Goal: Task Accomplishment & Management: Manage account settings

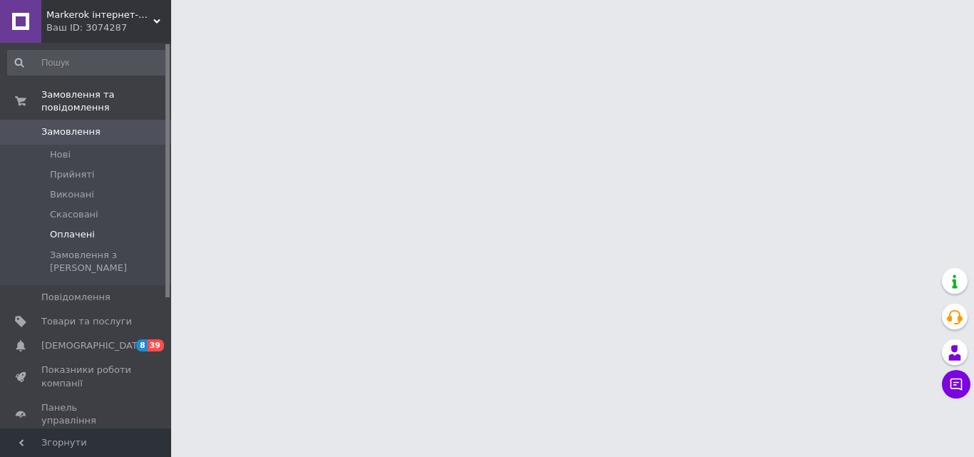
click at [77, 228] on span "Оплачені" at bounding box center [72, 234] width 45 height 13
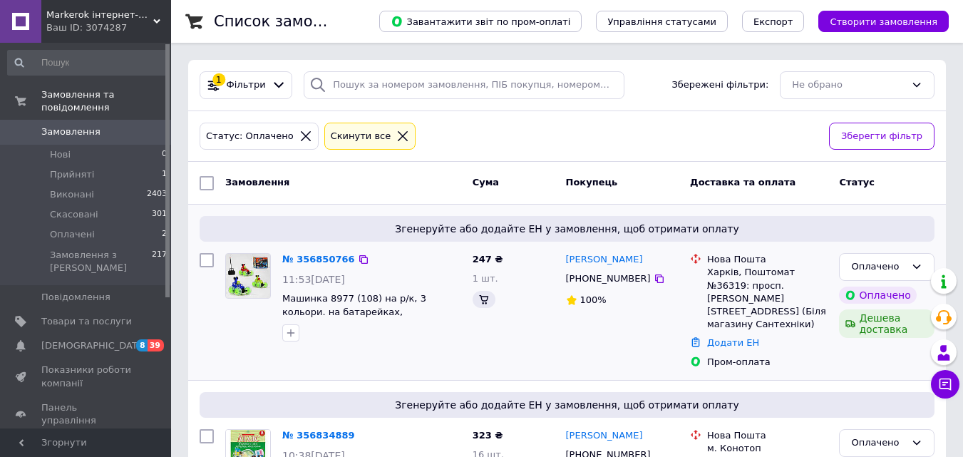
click at [202, 261] on input "checkbox" at bounding box center [207, 260] width 14 height 14
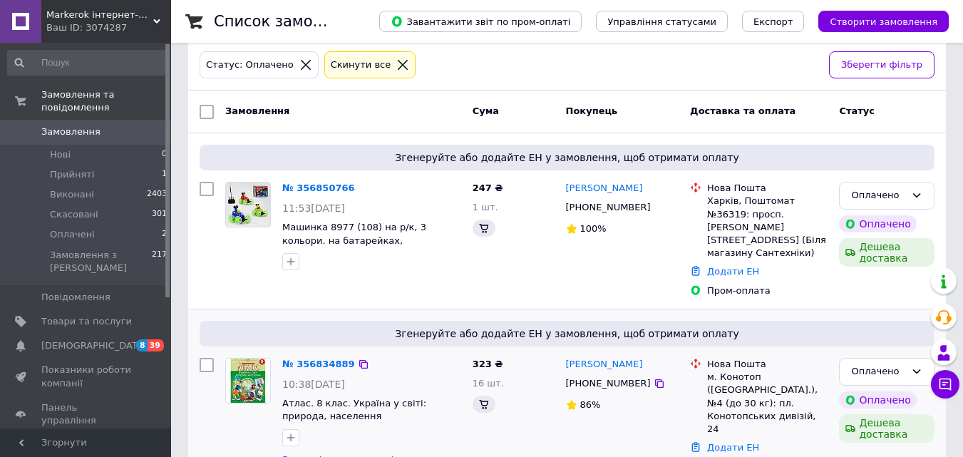
scroll to position [143, 0]
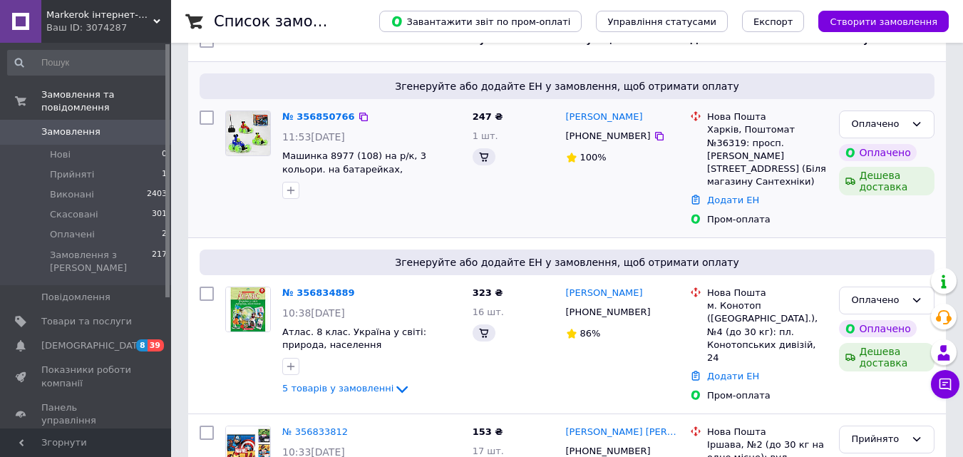
click at [207, 116] on input "checkbox" at bounding box center [207, 118] width 14 height 14
checkbox input "false"
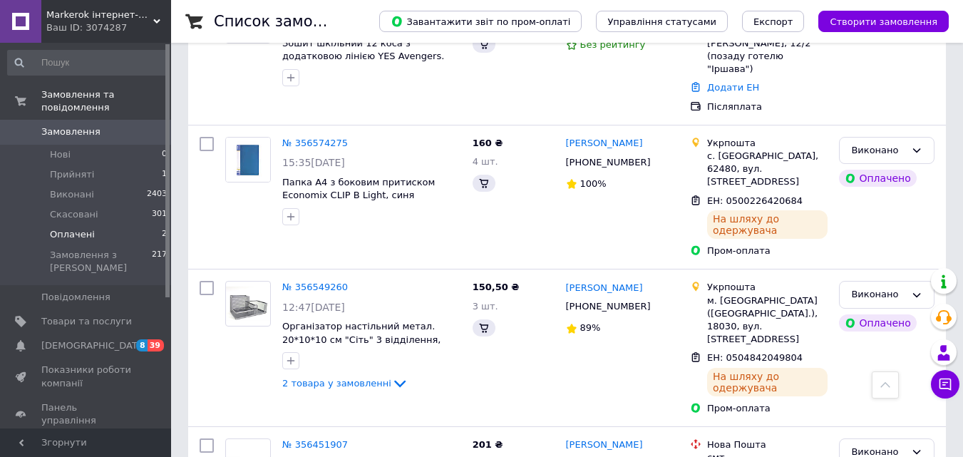
scroll to position [428, 0]
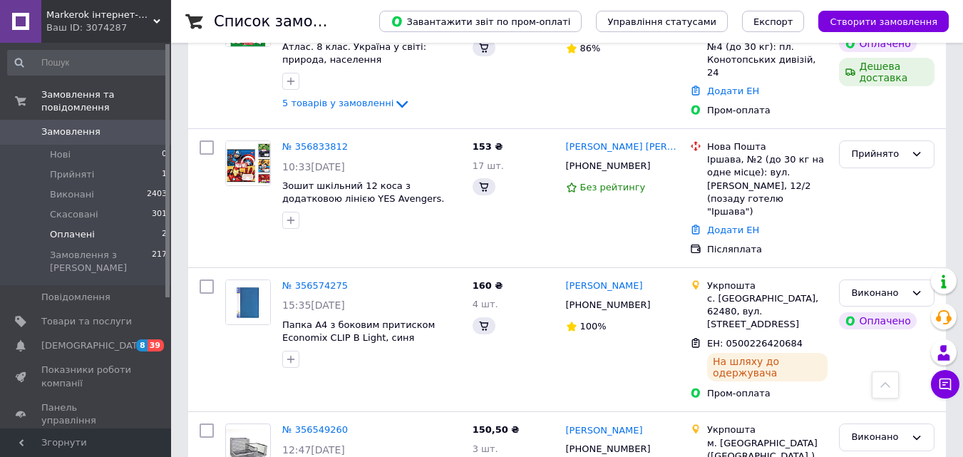
click at [85, 228] on span "Оплачені" at bounding box center [72, 234] width 45 height 13
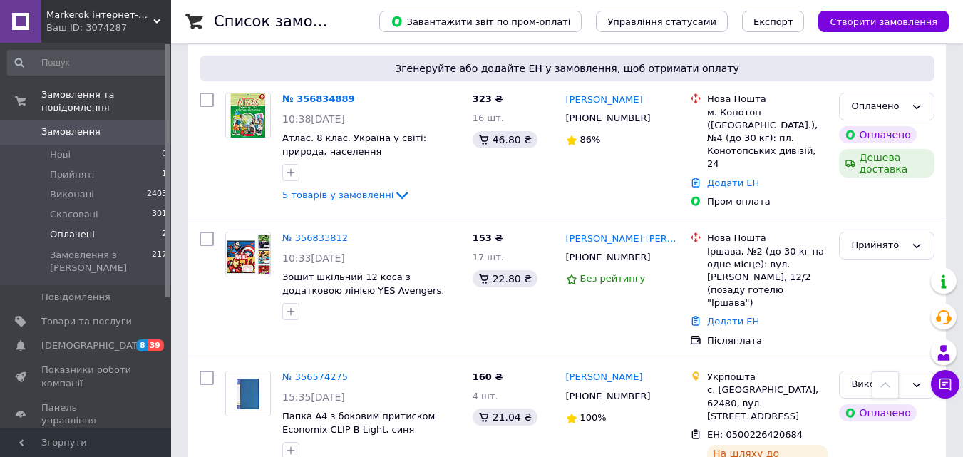
click at [100, 225] on li "Оплачені 2" at bounding box center [87, 235] width 175 height 20
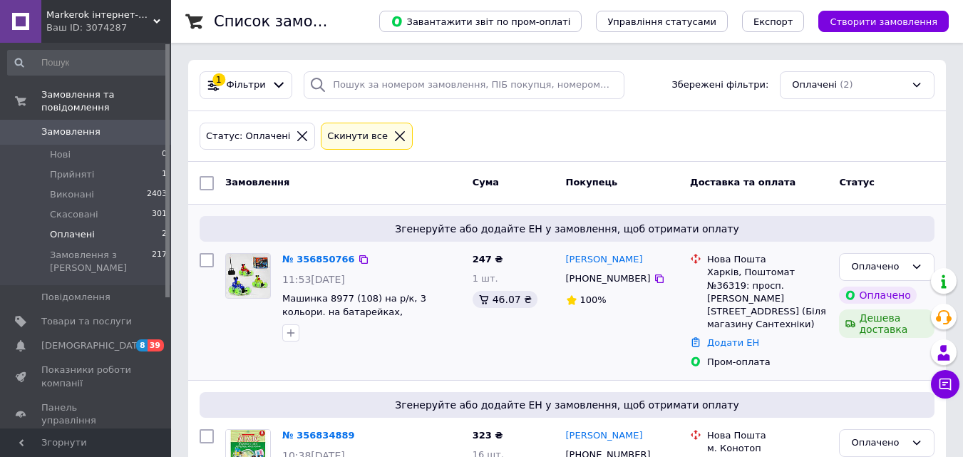
click at [207, 261] on input "checkbox" at bounding box center [207, 260] width 14 height 14
checkbox input "true"
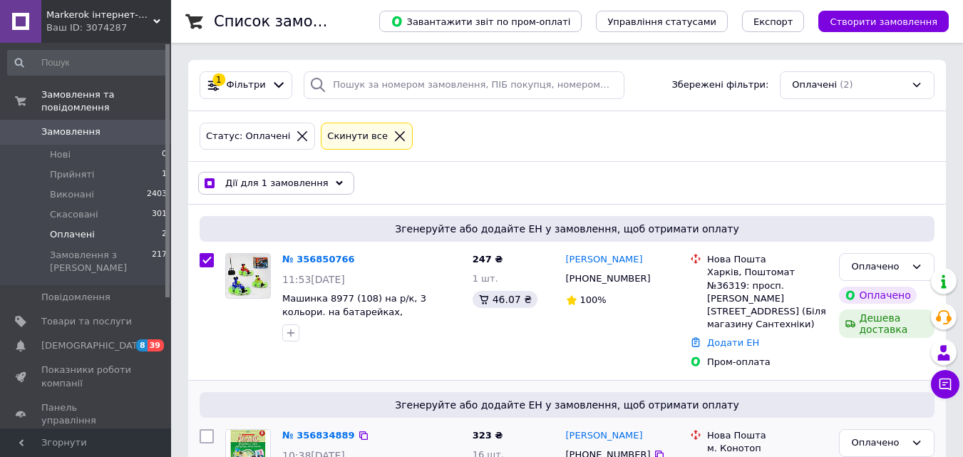
click at [209, 429] on input "checkbox" at bounding box center [207, 436] width 14 height 14
checkbox input "true"
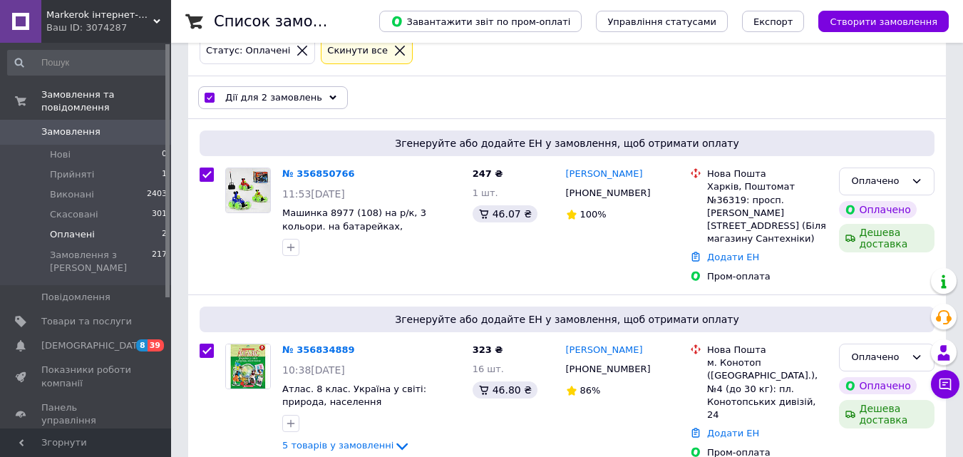
click at [279, 96] on span "Дії для 2 замовлень" at bounding box center [273, 97] width 97 height 13
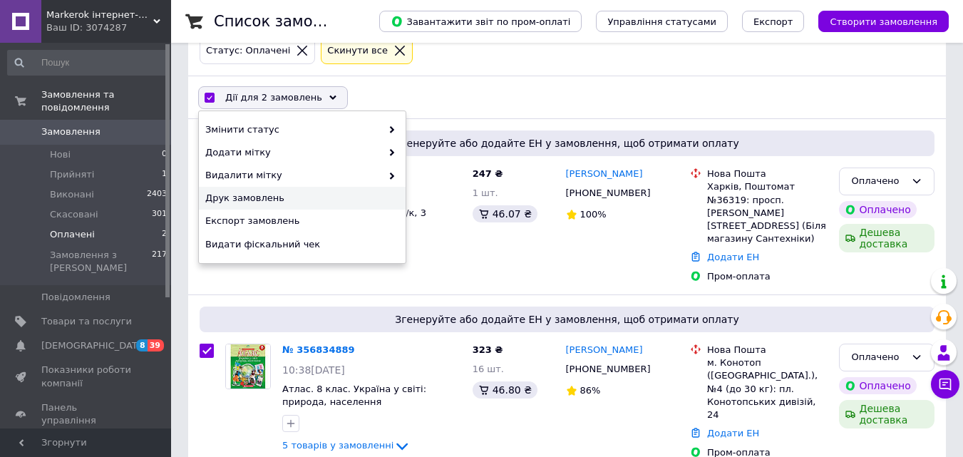
click at [262, 198] on span "Друк замовлень" at bounding box center [300, 198] width 190 height 13
click at [212, 94] on input "checkbox" at bounding box center [209, 97] width 9 height 9
checkbox input "false"
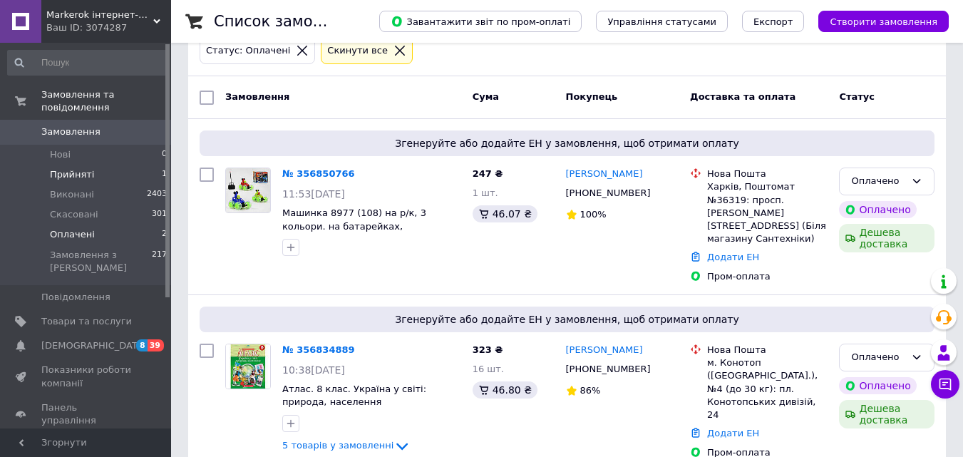
click at [79, 168] on span "Прийняті" at bounding box center [72, 174] width 44 height 13
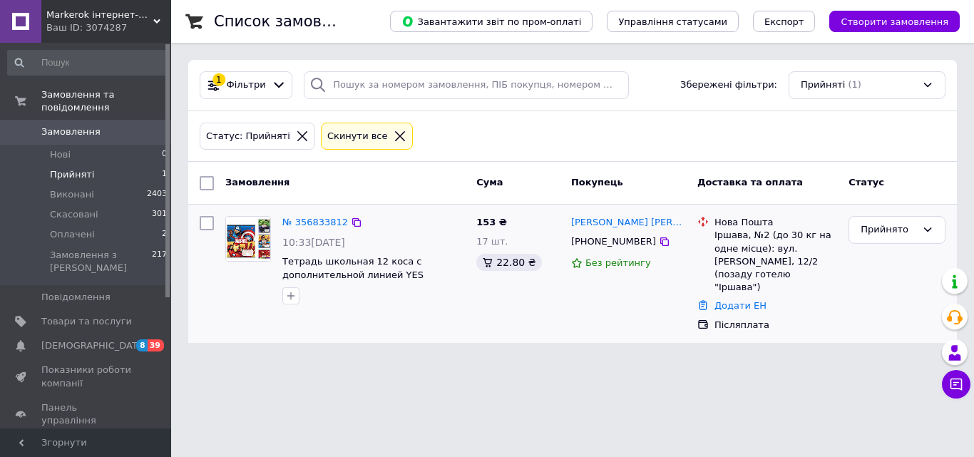
click at [207, 225] on input "checkbox" at bounding box center [207, 223] width 14 height 14
checkbox input "true"
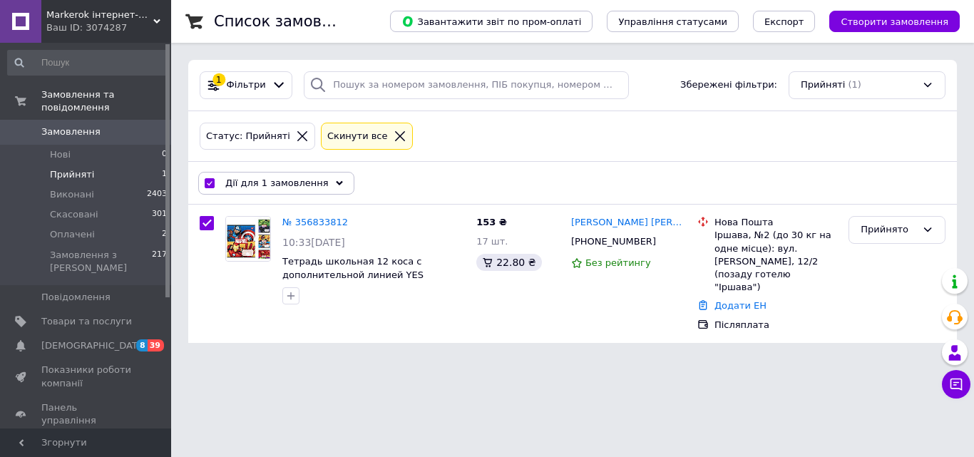
click at [301, 175] on div "Дії для 1 замовлення" at bounding box center [276, 183] width 156 height 23
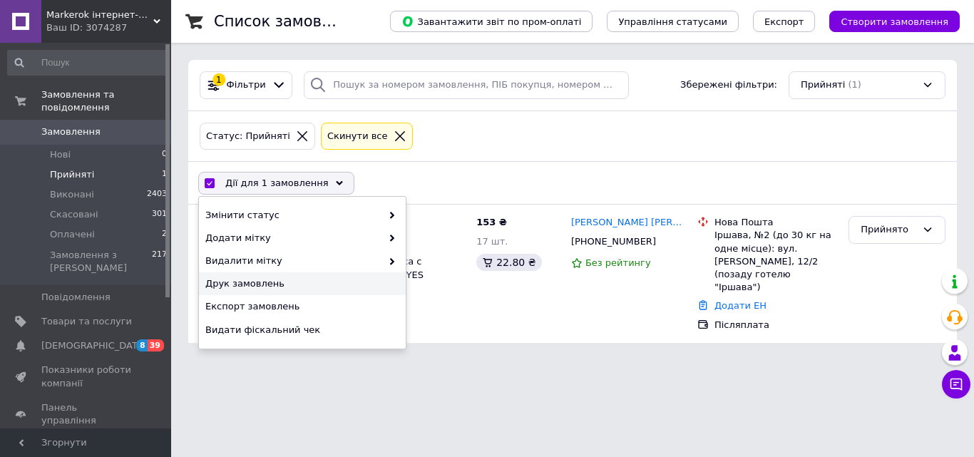
click at [251, 284] on span "Друк замовлень" at bounding box center [300, 283] width 190 height 13
